Goal: Transaction & Acquisition: Purchase product/service

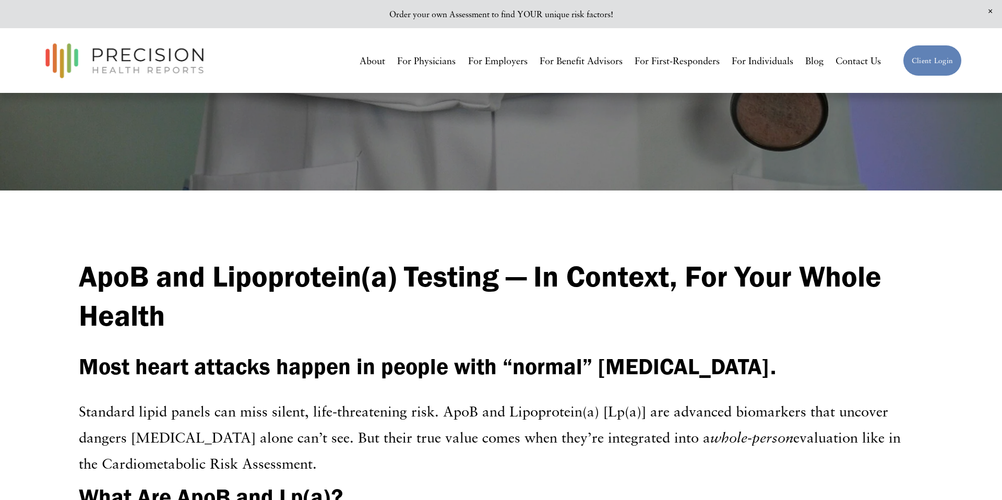
scroll to position [425, 0]
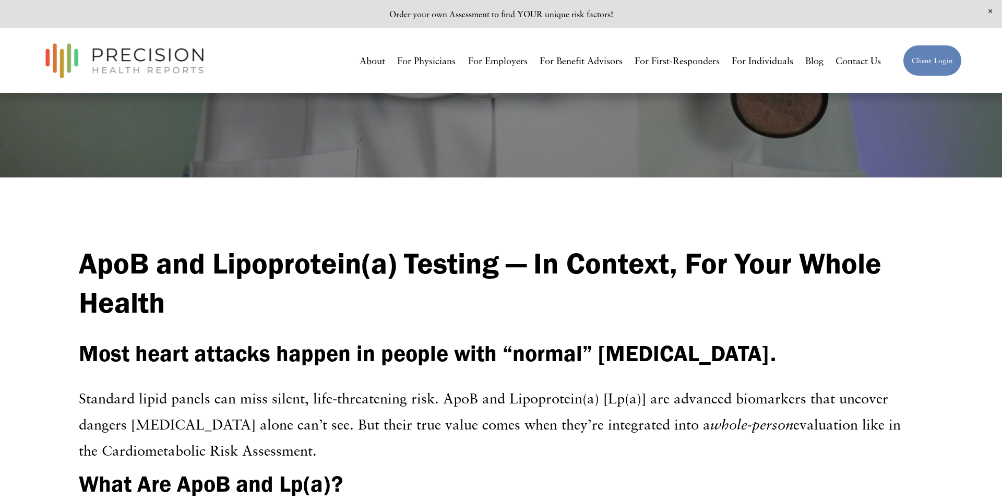
click at [763, 67] on link "For Individuals" at bounding box center [762, 60] width 62 height 19
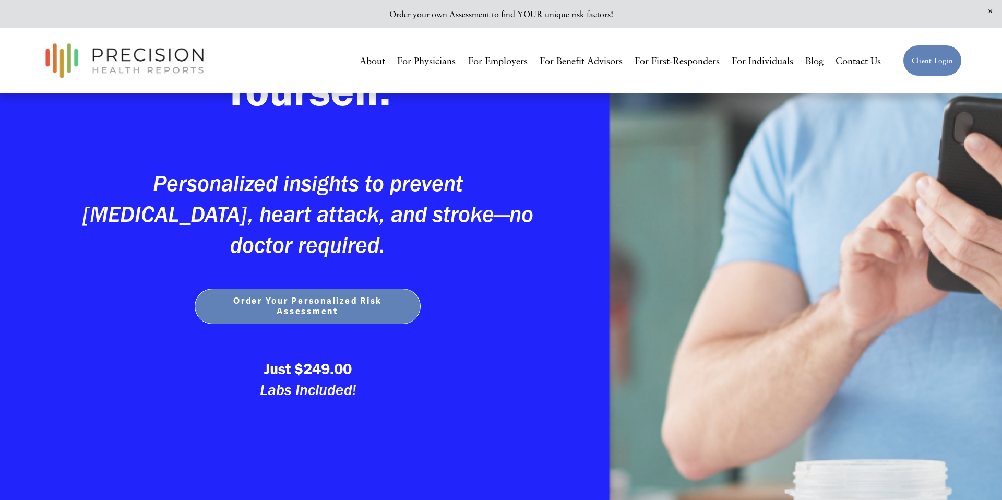
scroll to position [286, 0]
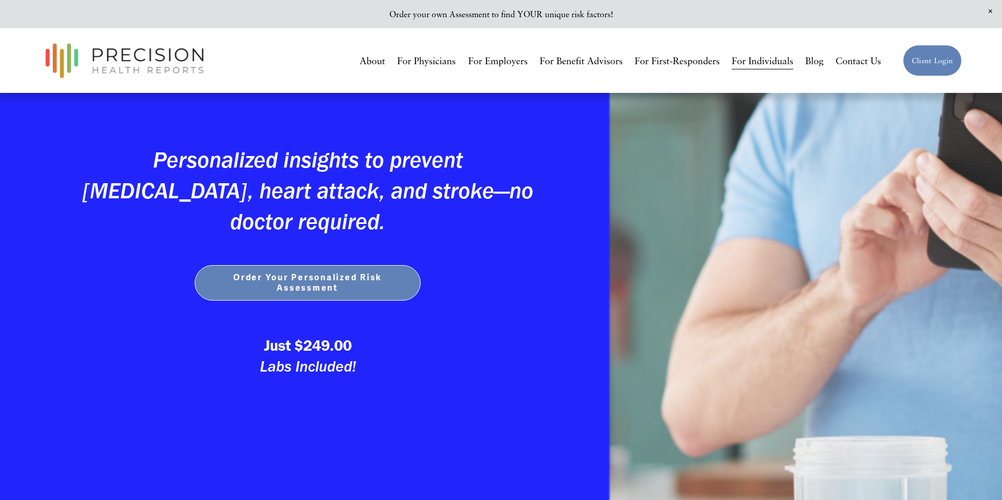
click at [332, 299] on button "Order Your Personalized Risk Assessment" at bounding box center [308, 282] width 226 height 35
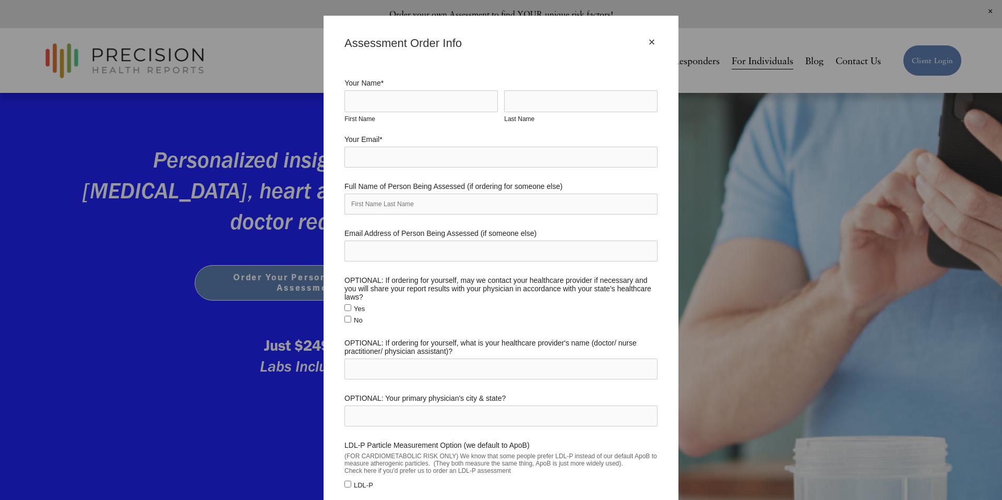
scroll to position [0, 0]
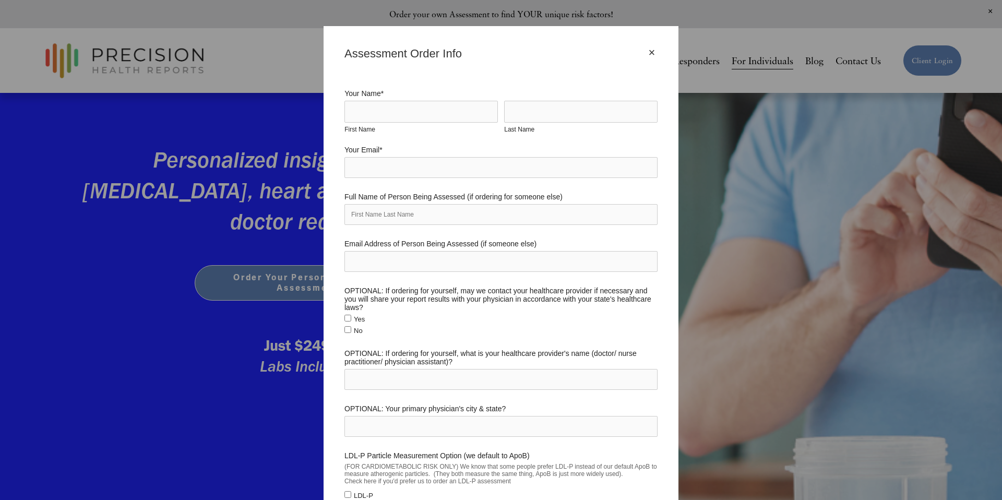
click at [651, 51] on div "×" at bounding box center [651, 52] width 11 height 11
